Goal: Find specific page/section: Find specific page/section

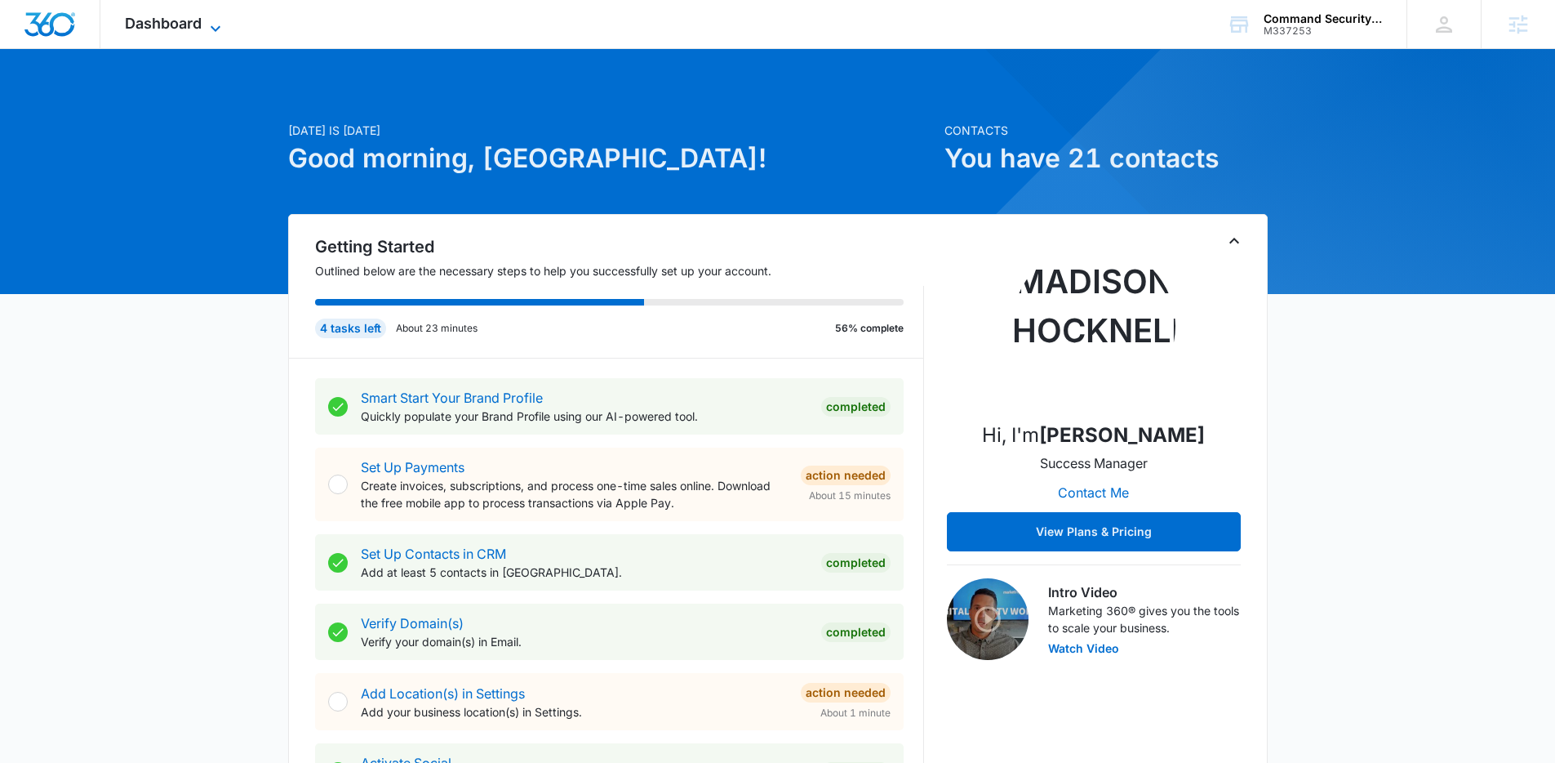
click at [185, 30] on span "Dashboard" at bounding box center [163, 23] width 77 height 17
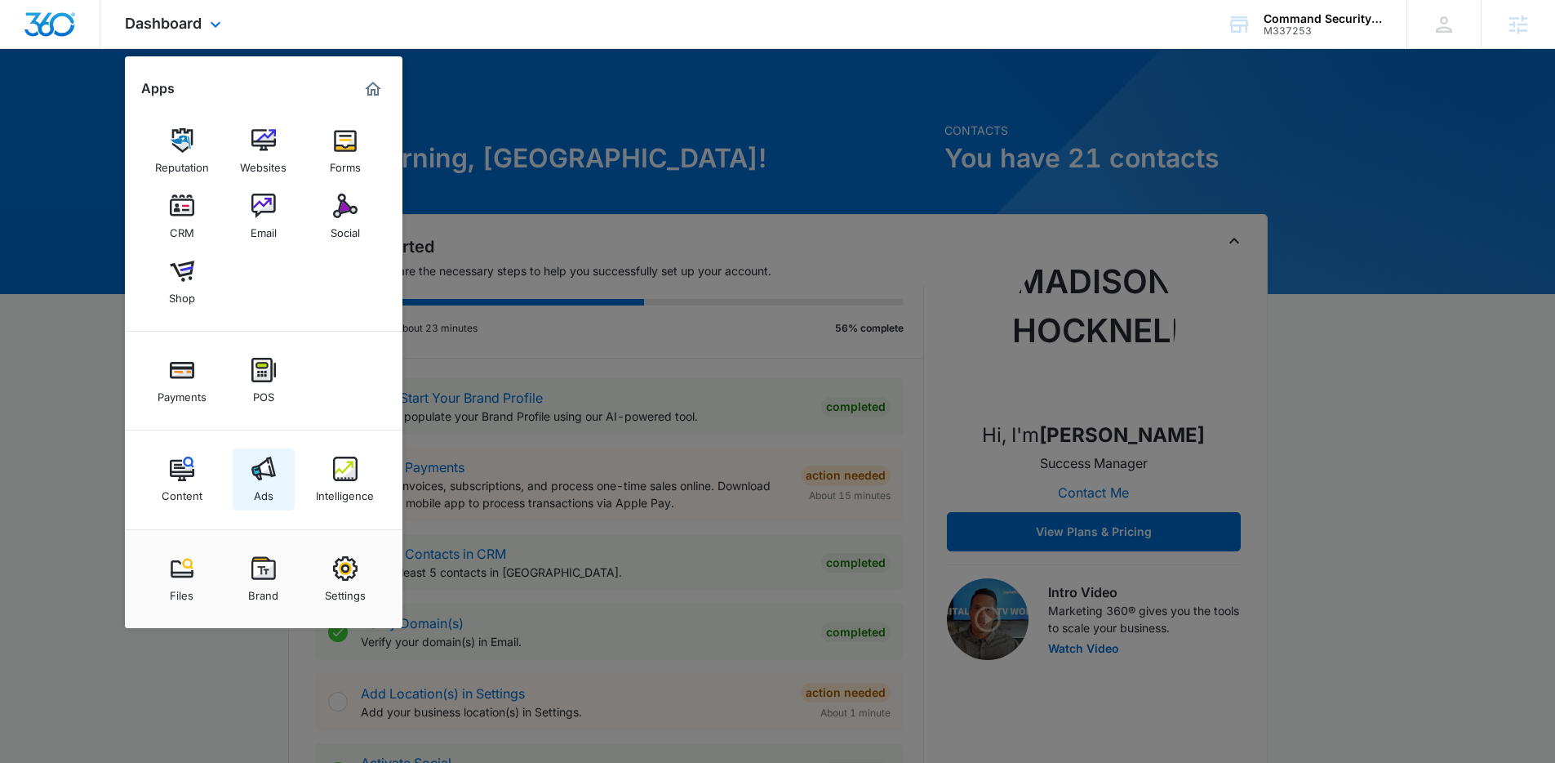
click at [271, 480] on img at bounding box center [263, 468] width 24 height 24
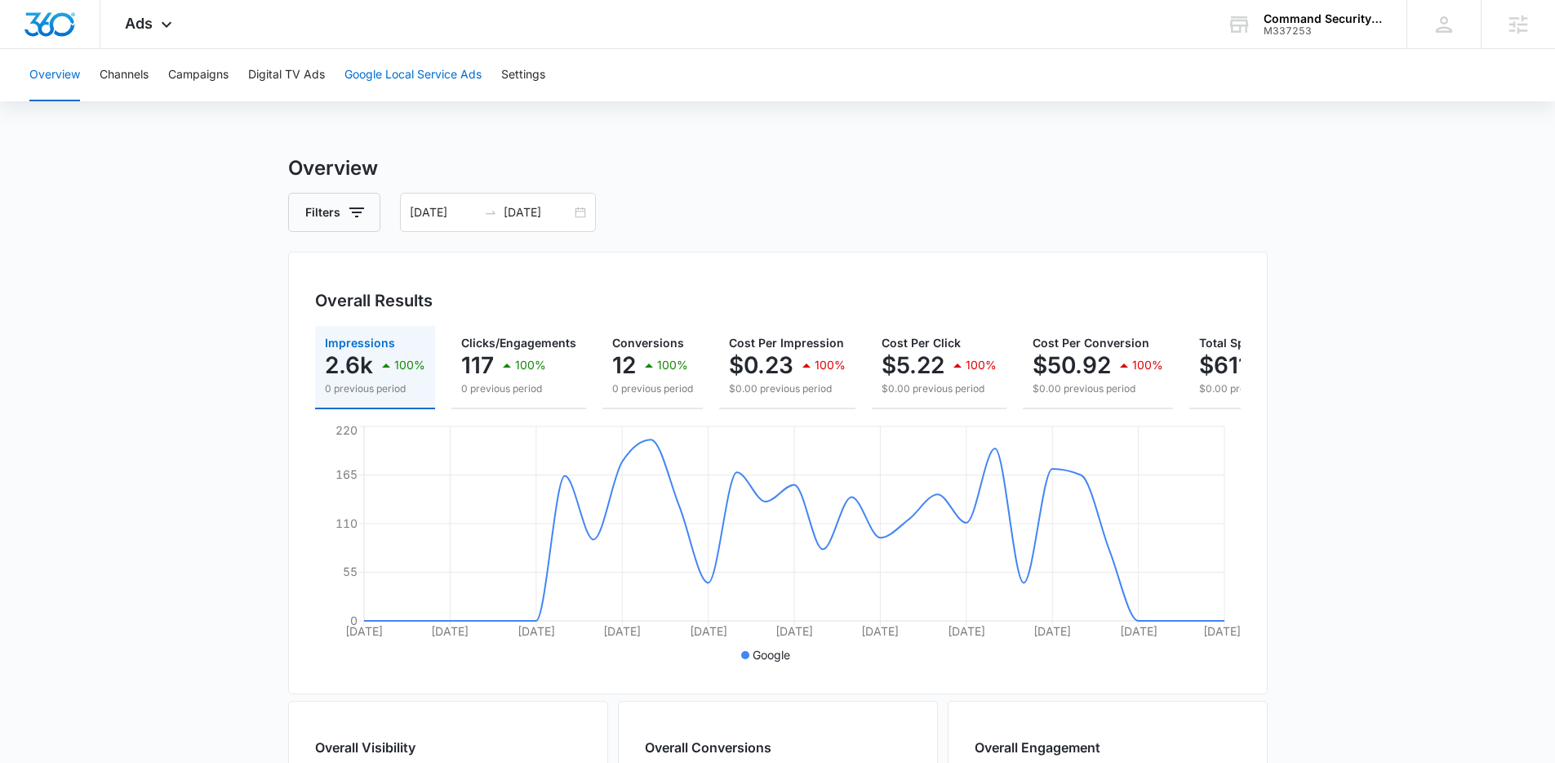
click at [387, 93] on button "Google Local Service Ads" at bounding box center [413, 75] width 137 height 52
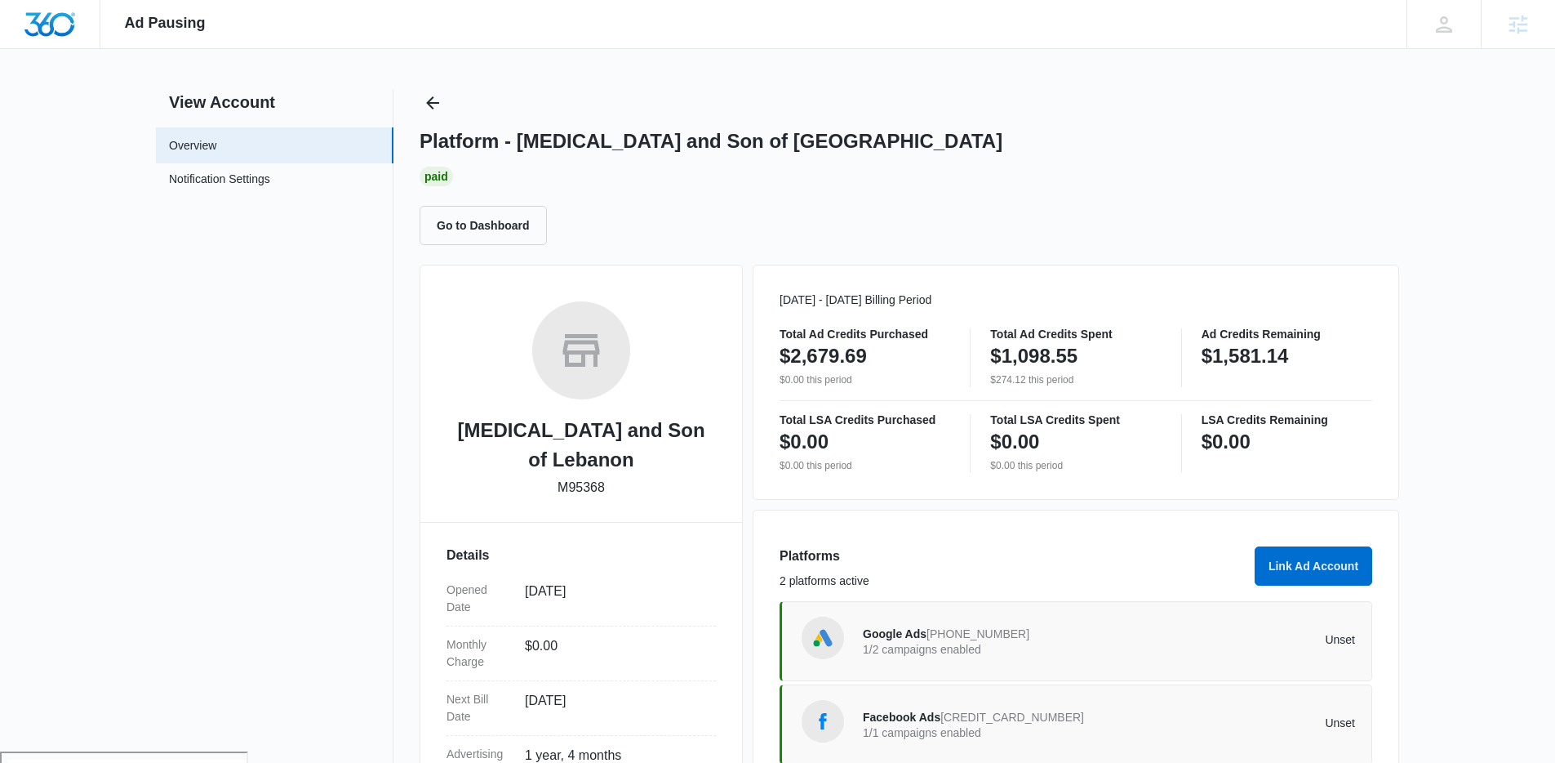
scroll to position [14, 0]
